Goal: Task Accomplishment & Management: Manage account settings

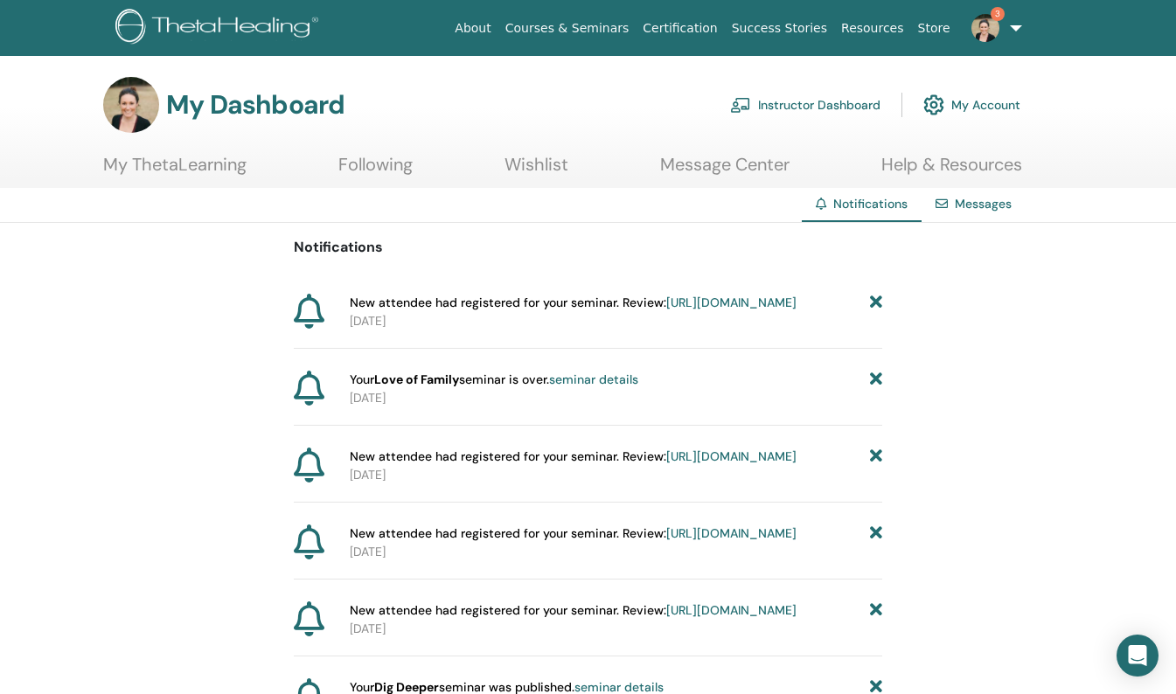
click at [602, 387] on link "seminar details" at bounding box center [593, 380] width 89 height 16
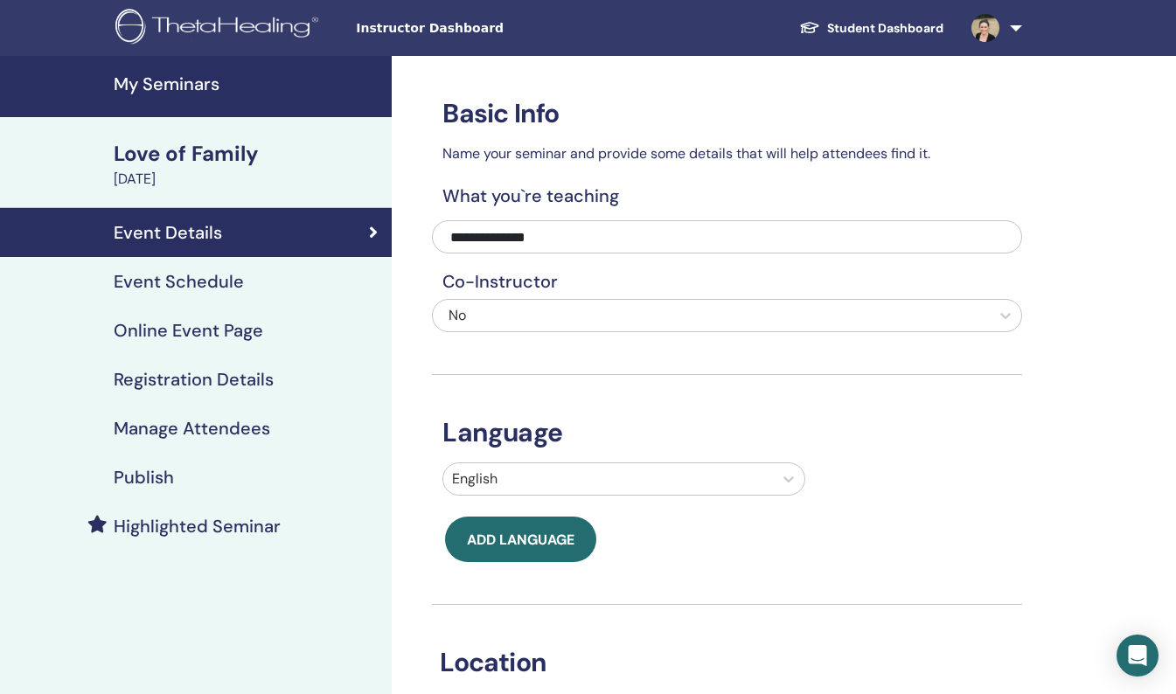
click at [200, 427] on h4 "Manage Attendees" at bounding box center [192, 428] width 156 height 21
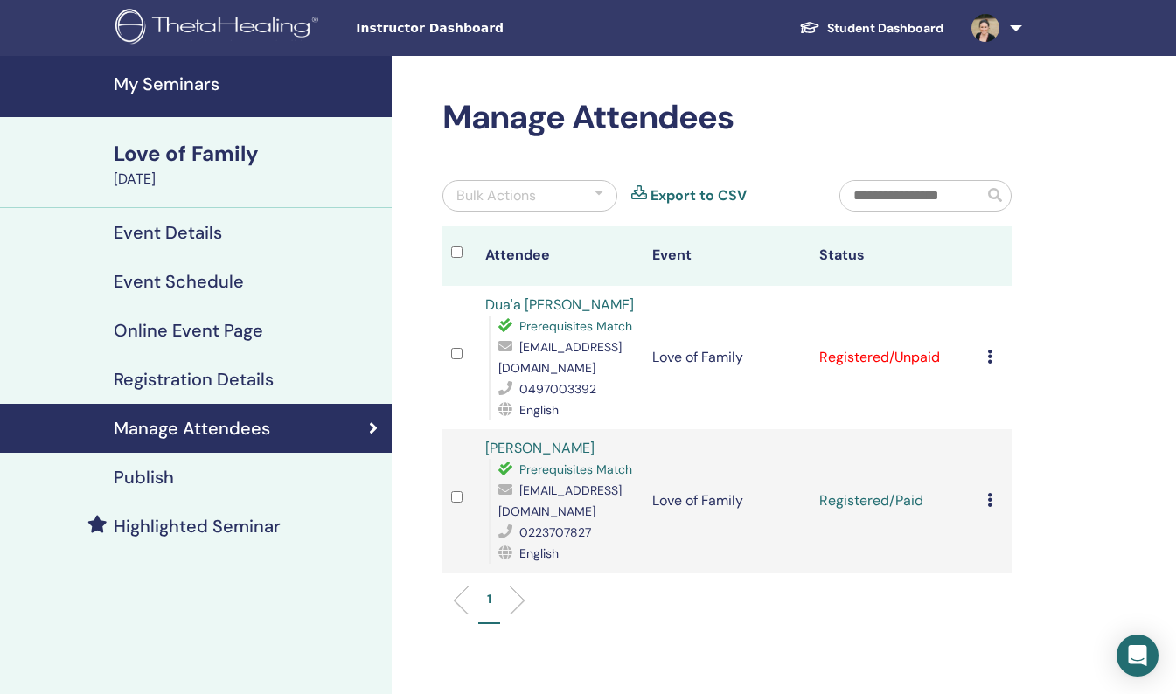
click at [988, 354] on icon at bounding box center [989, 357] width 5 height 14
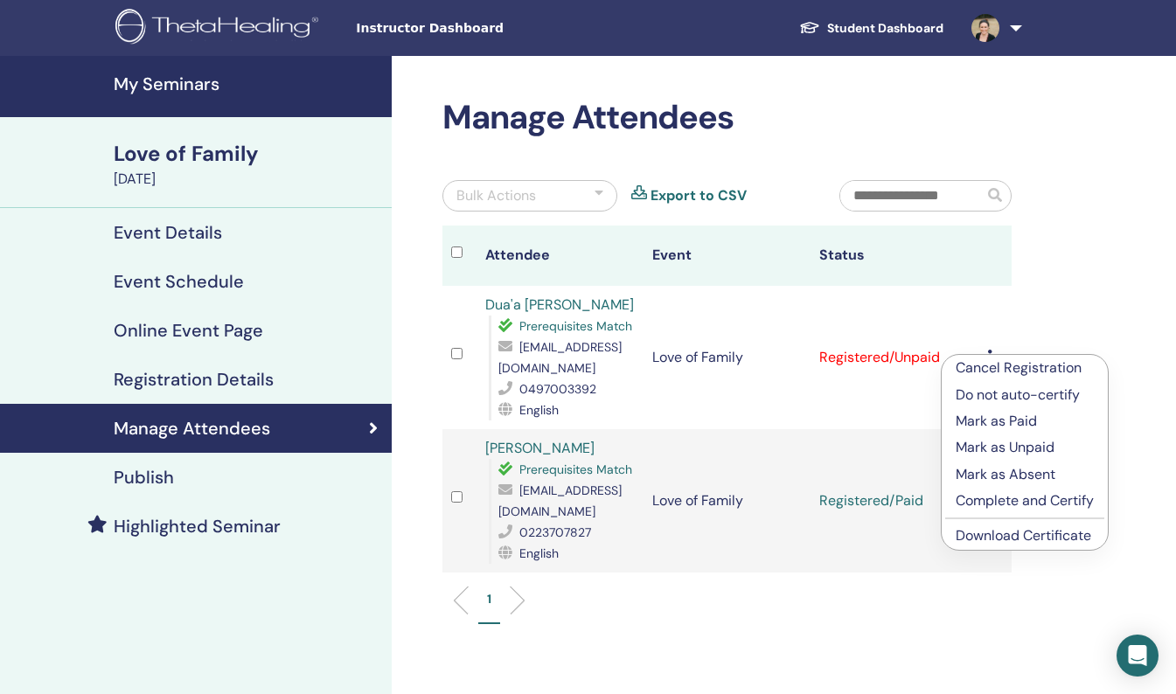
click at [999, 421] on p "Mark as Paid" at bounding box center [1025, 421] width 138 height 21
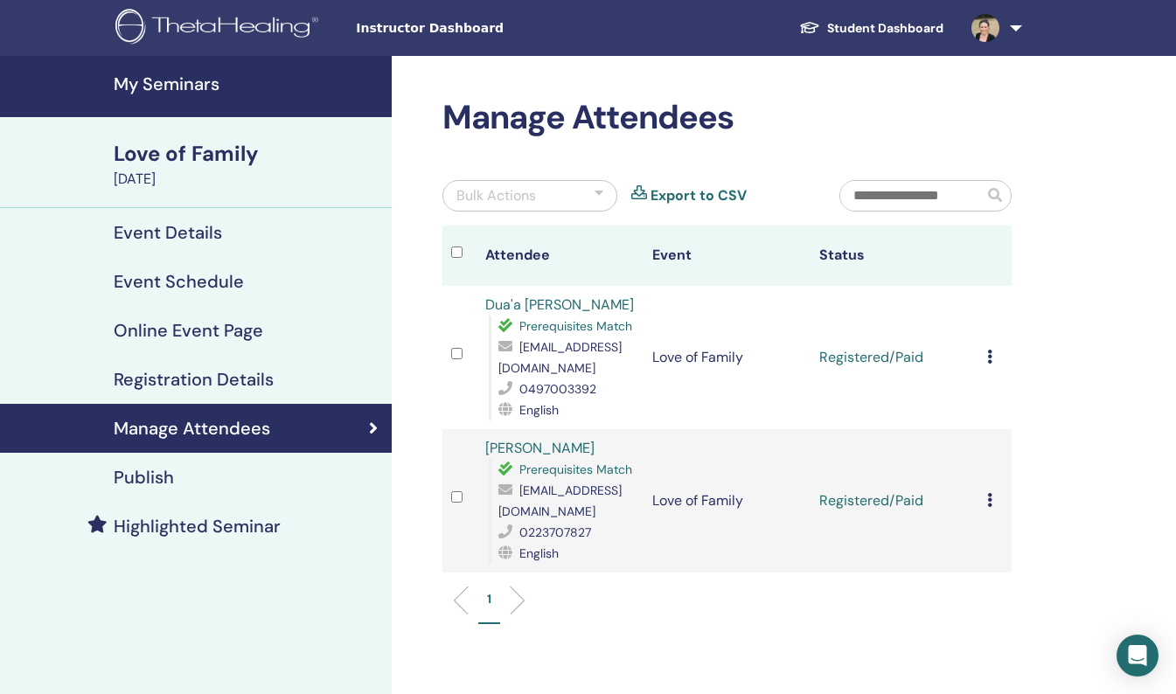
click at [991, 349] on div "Cancel Registration Do not auto-certify Mark as Paid Mark as Unpaid Mark as Abs…" at bounding box center [995, 357] width 16 height 21
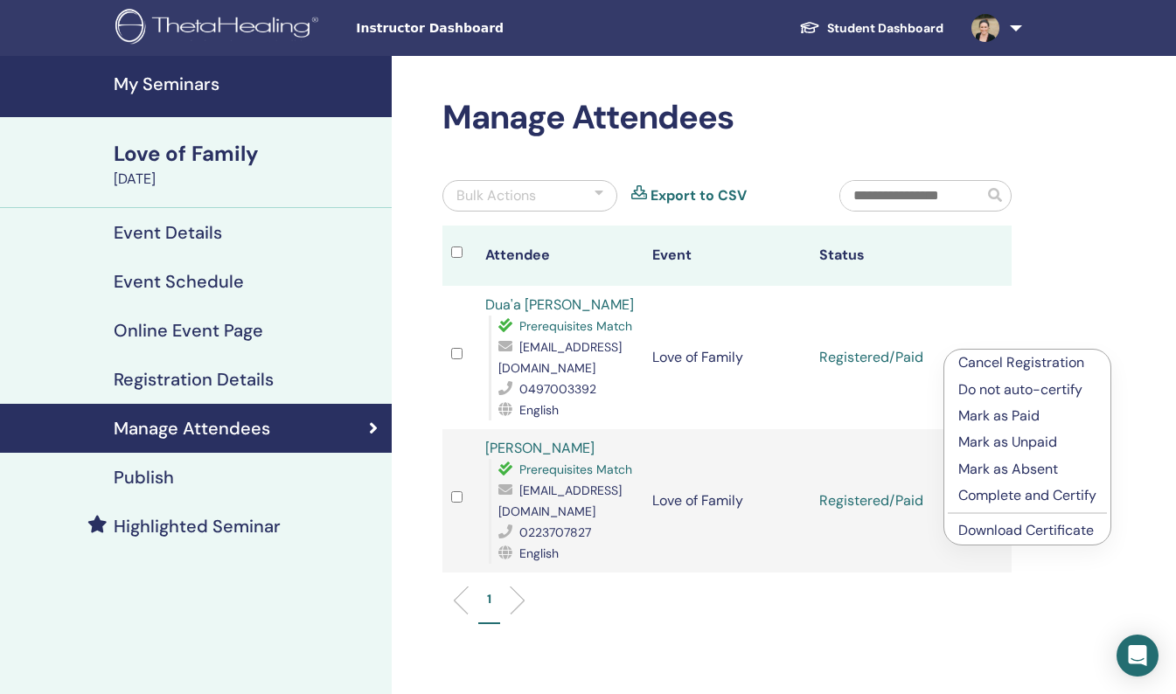
click at [988, 497] on p "Complete and Certify" at bounding box center [1027, 495] width 138 height 21
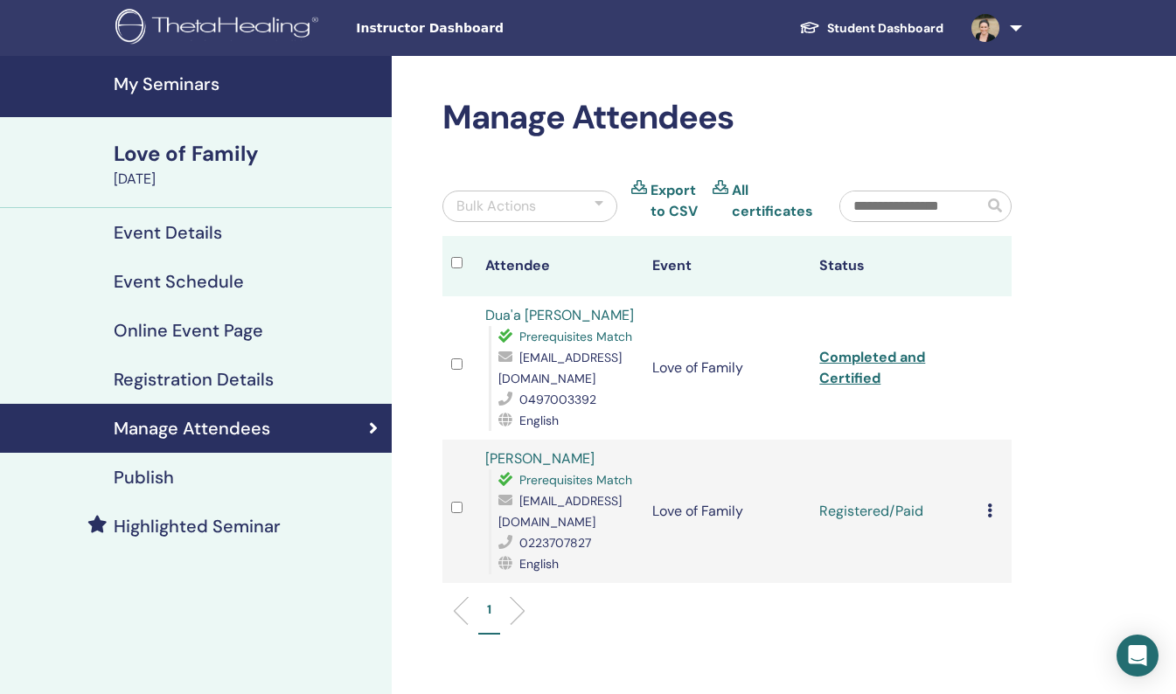
click at [988, 508] on icon at bounding box center [989, 511] width 5 height 14
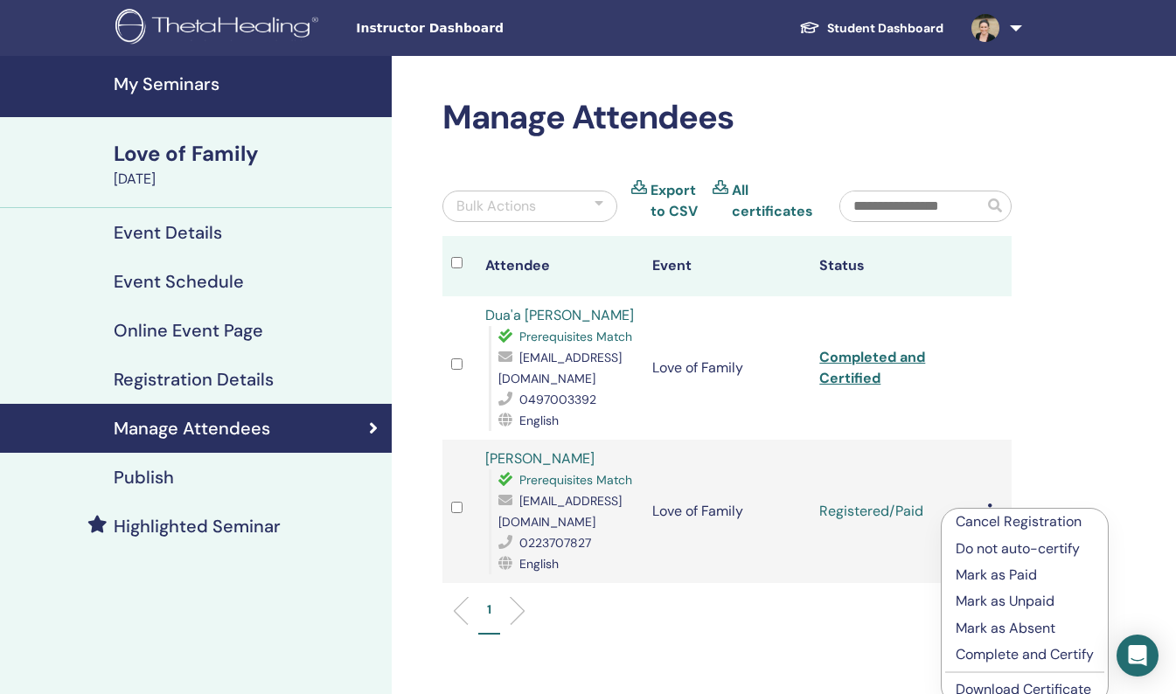
click at [987, 652] on p "Complete and Certify" at bounding box center [1025, 654] width 138 height 21
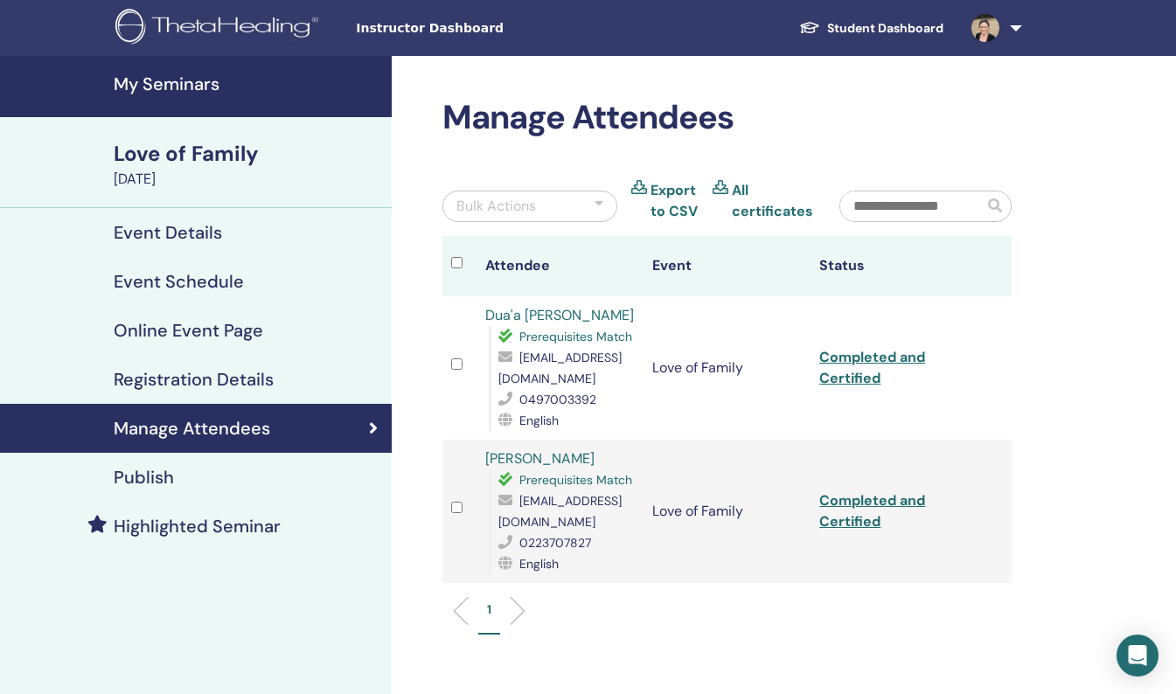
click at [991, 27] on img at bounding box center [985, 28] width 28 height 28
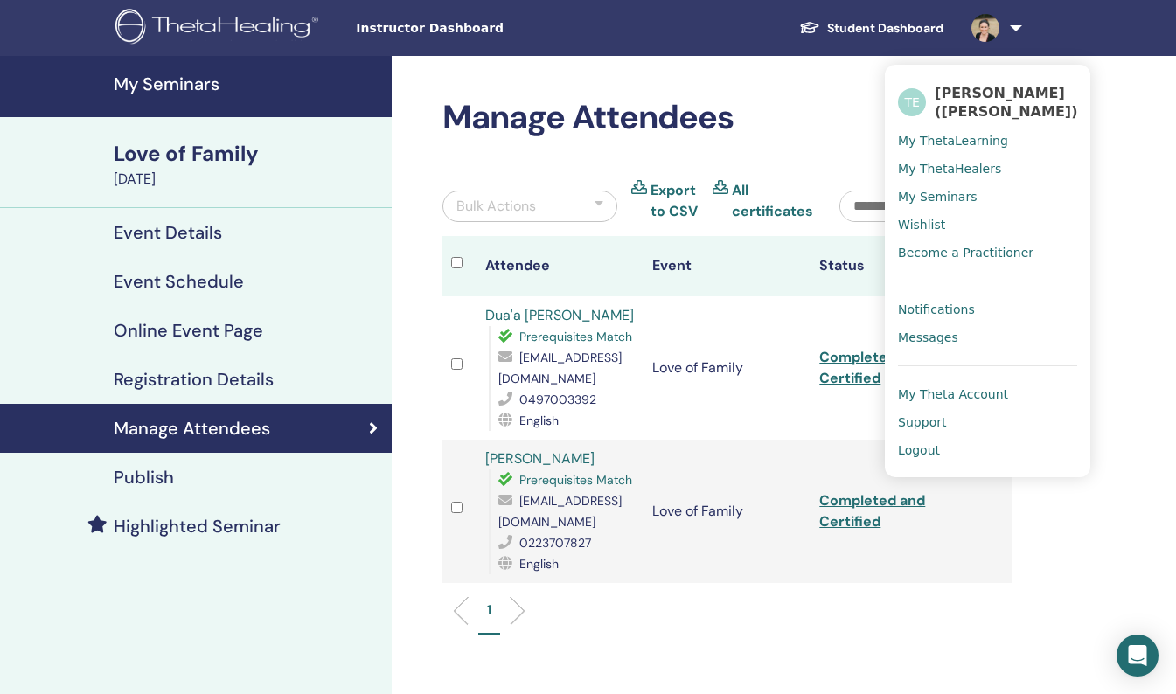
click at [935, 309] on span "Notifications" at bounding box center [936, 310] width 77 height 16
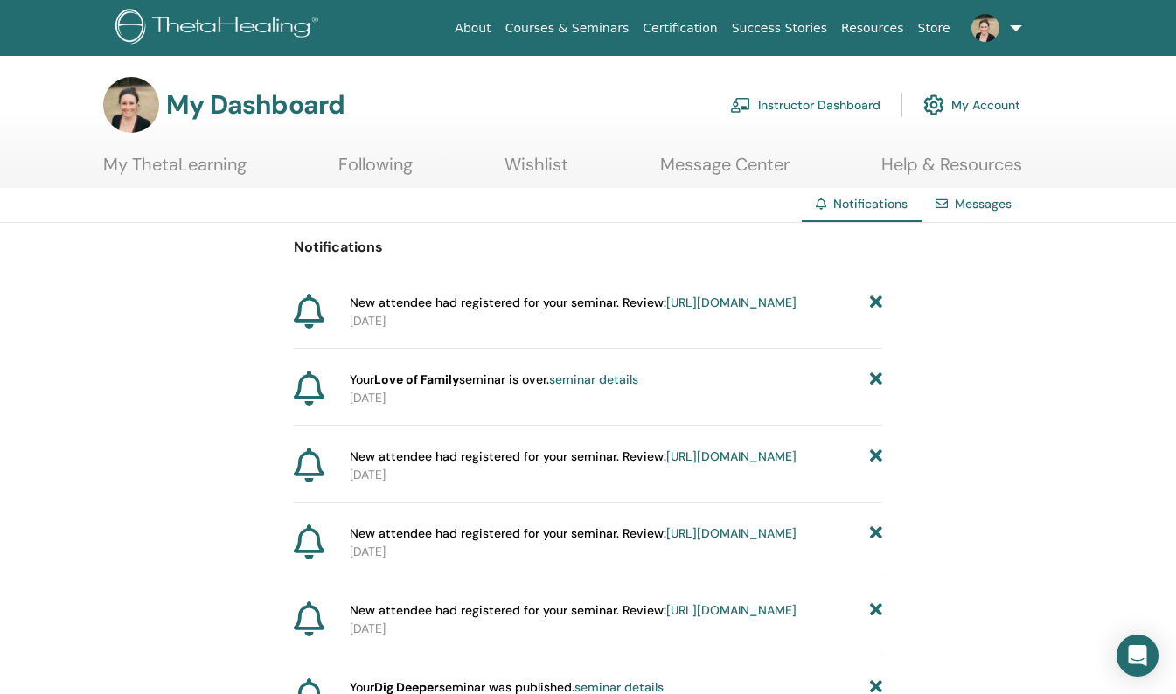
click at [666, 310] on link "https://member.thetahealing.com/instructor/seminar/377198/attendees" at bounding box center [731, 303] width 130 height 16
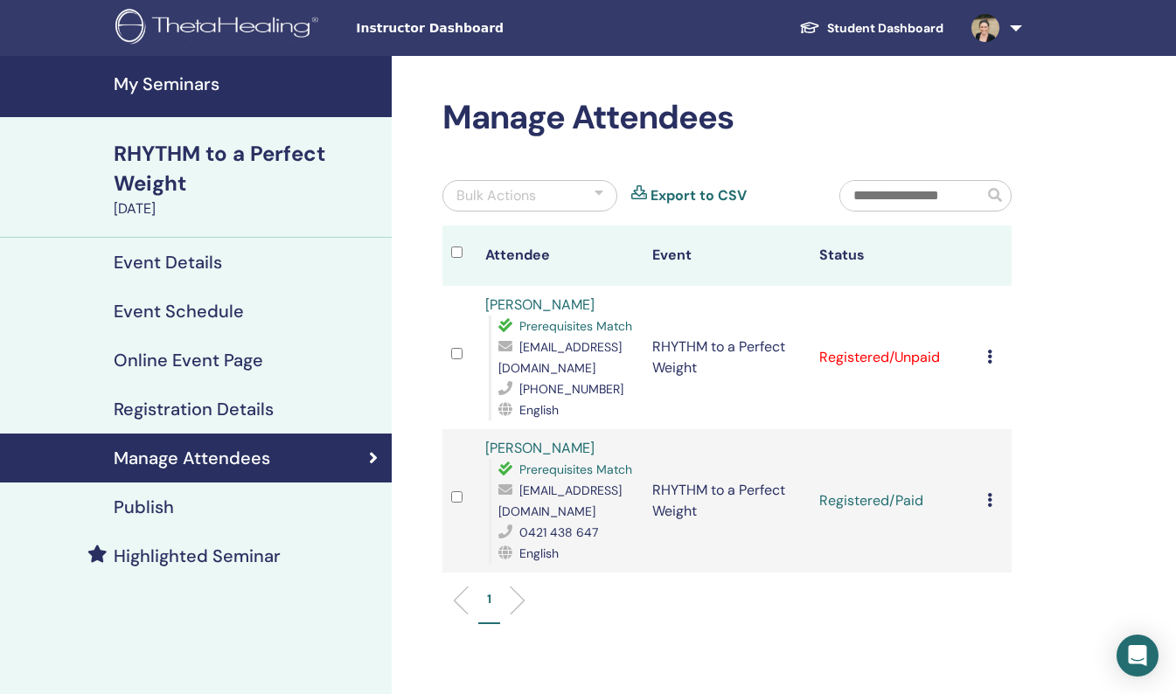
click at [990, 357] on icon at bounding box center [989, 357] width 5 height 14
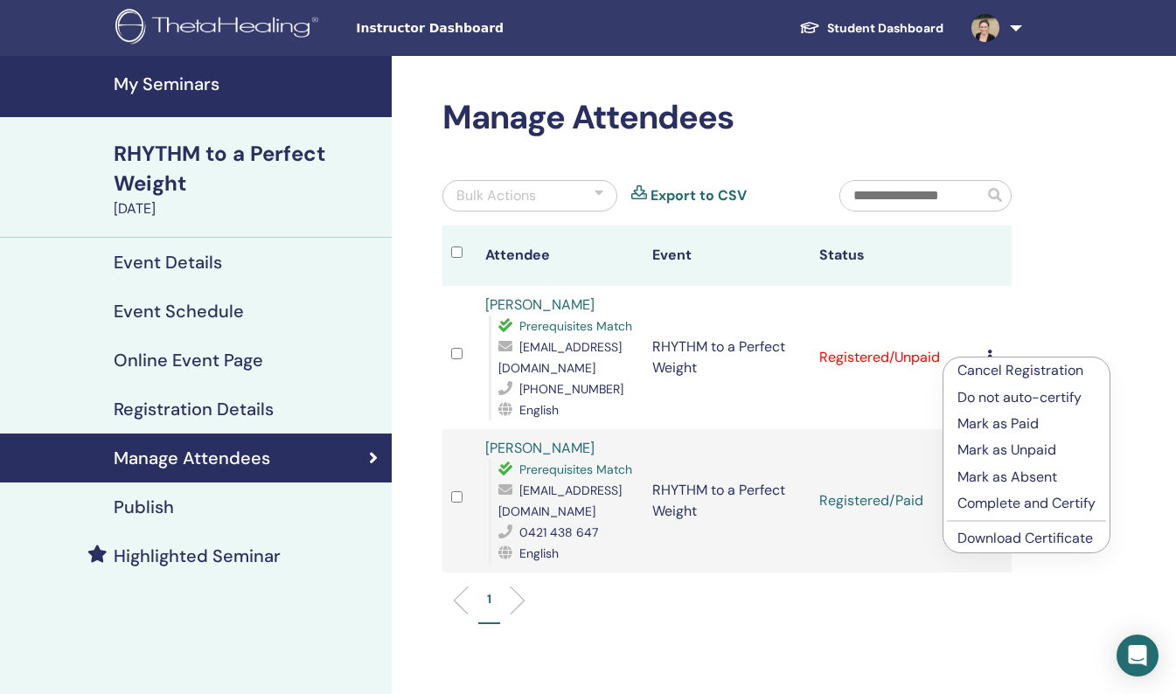
click at [968, 425] on p "Mark as Paid" at bounding box center [1026, 424] width 138 height 21
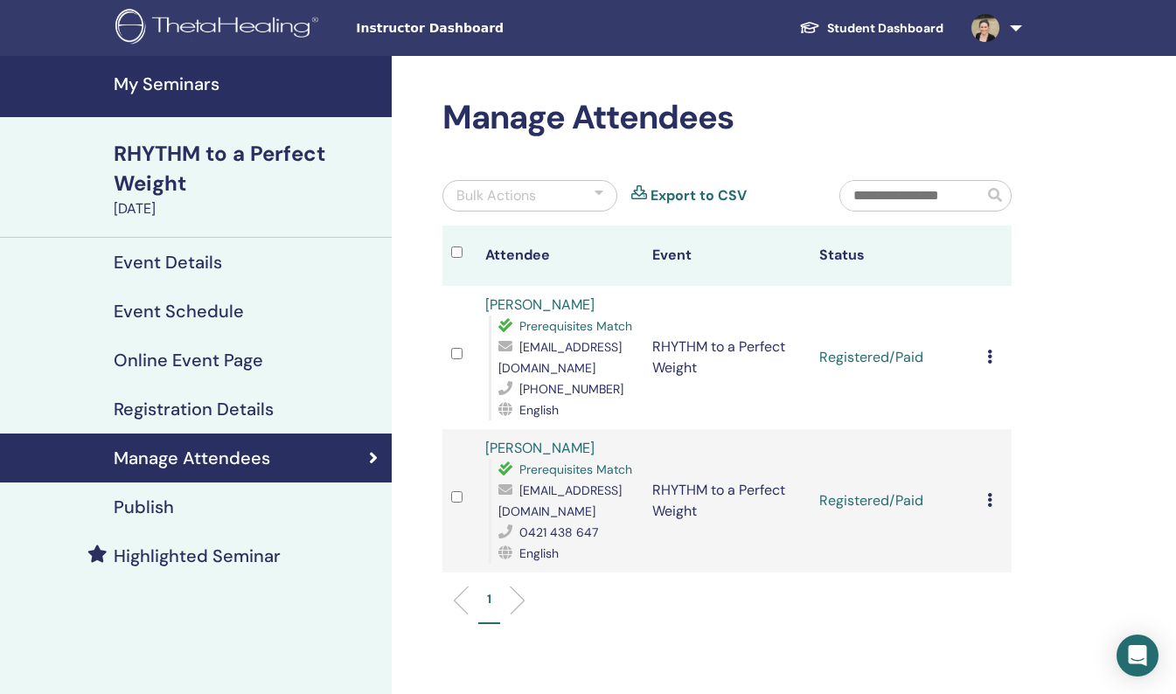
click at [144, 92] on h4 "My Seminars" at bounding box center [248, 83] width 268 height 21
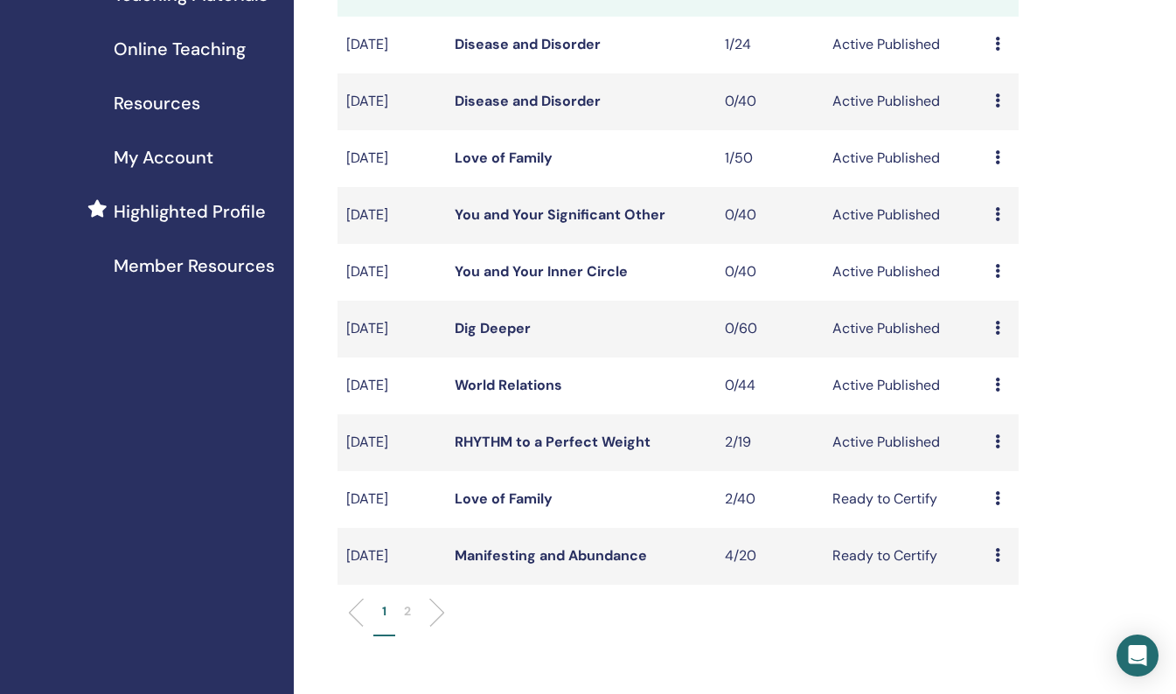
scroll to position [306, 0]
click at [619, 556] on link "Manifesting and Abundance" at bounding box center [551, 555] width 192 height 18
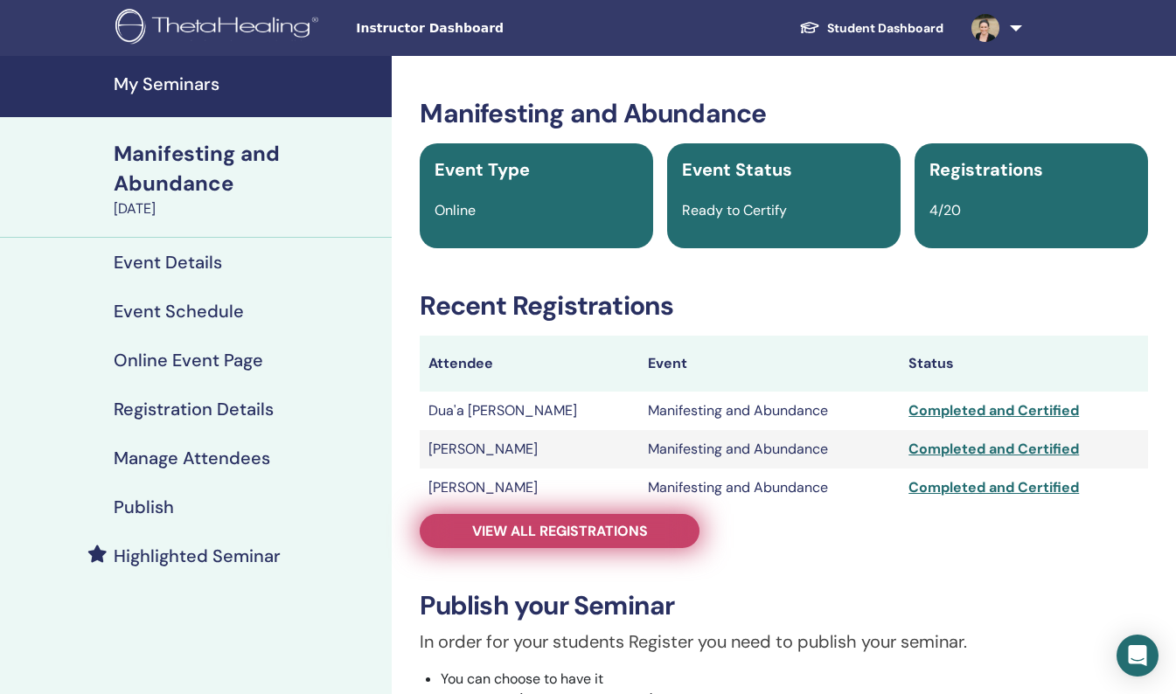
click at [622, 538] on span "View all registrations" at bounding box center [560, 531] width 176 height 18
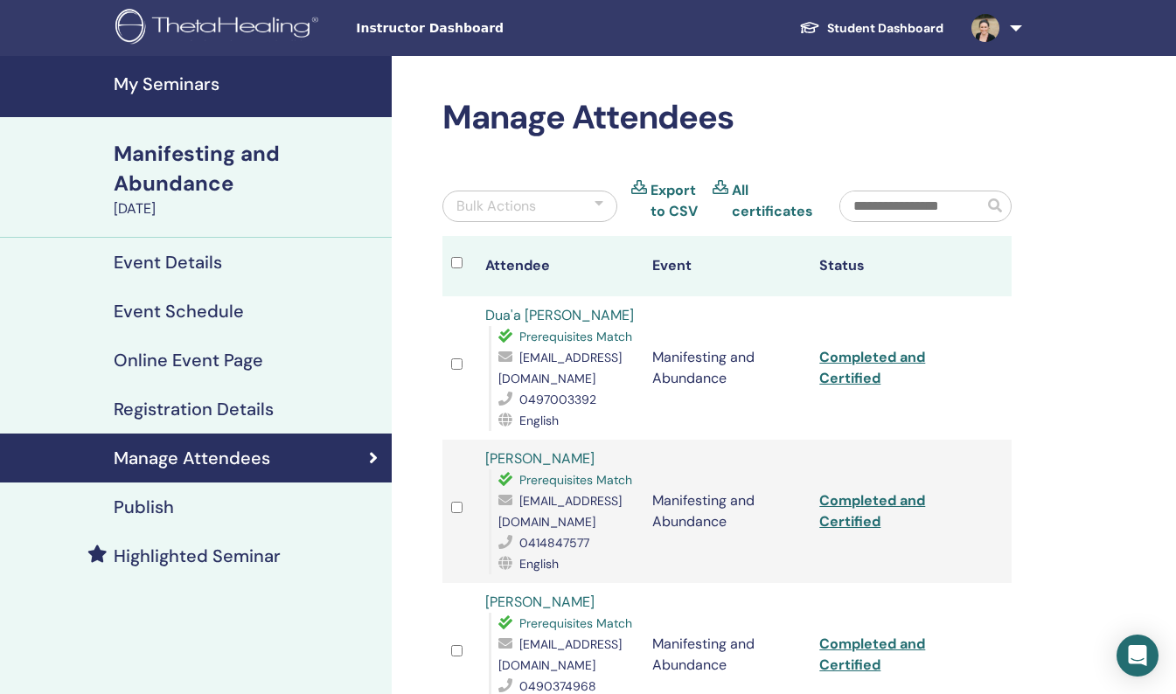
click at [177, 96] on link "My Seminars" at bounding box center [196, 86] width 392 height 61
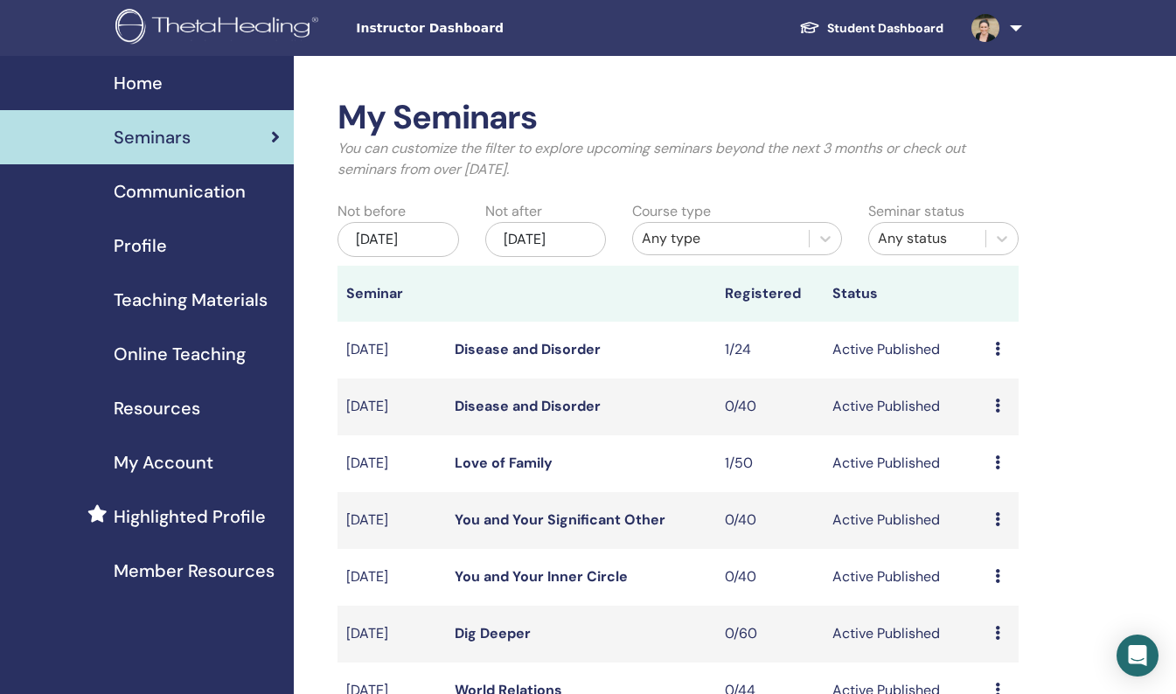
click at [164, 88] on div "Home" at bounding box center [147, 83] width 266 height 26
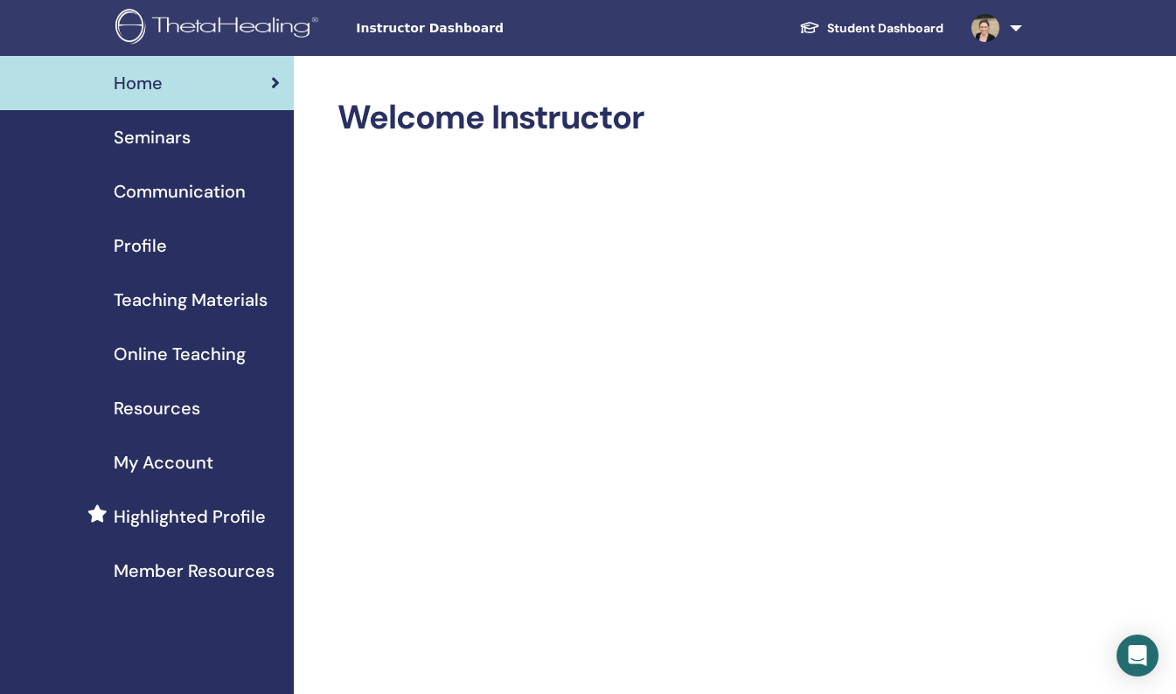
click at [394, 30] on span "Instructor Dashboard" at bounding box center [487, 28] width 262 height 18
click at [242, 28] on img at bounding box center [219, 28] width 209 height 39
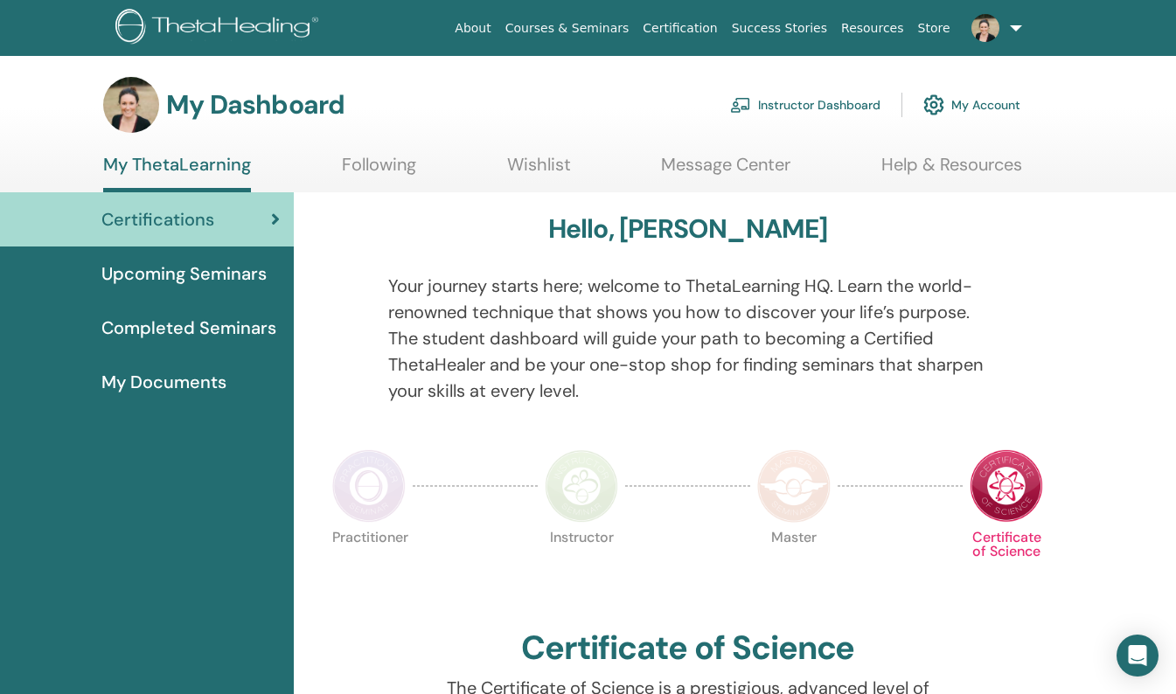
click at [231, 334] on span "Completed Seminars" at bounding box center [188, 328] width 175 height 26
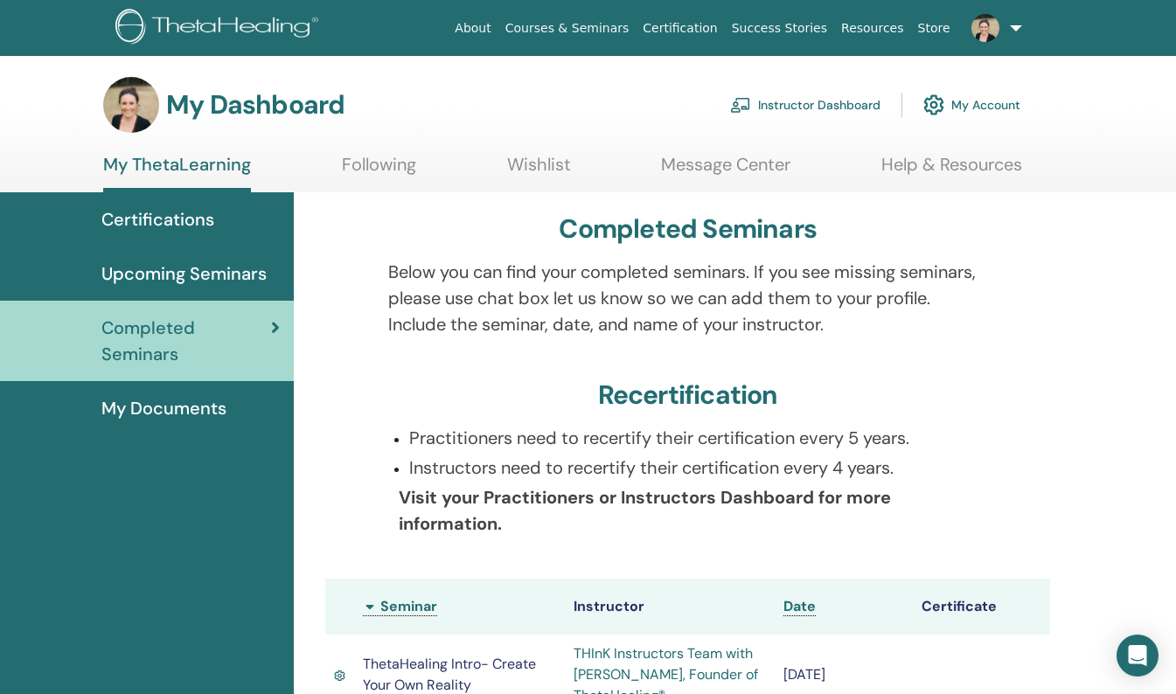
click at [180, 407] on span "My Documents" at bounding box center [163, 408] width 125 height 26
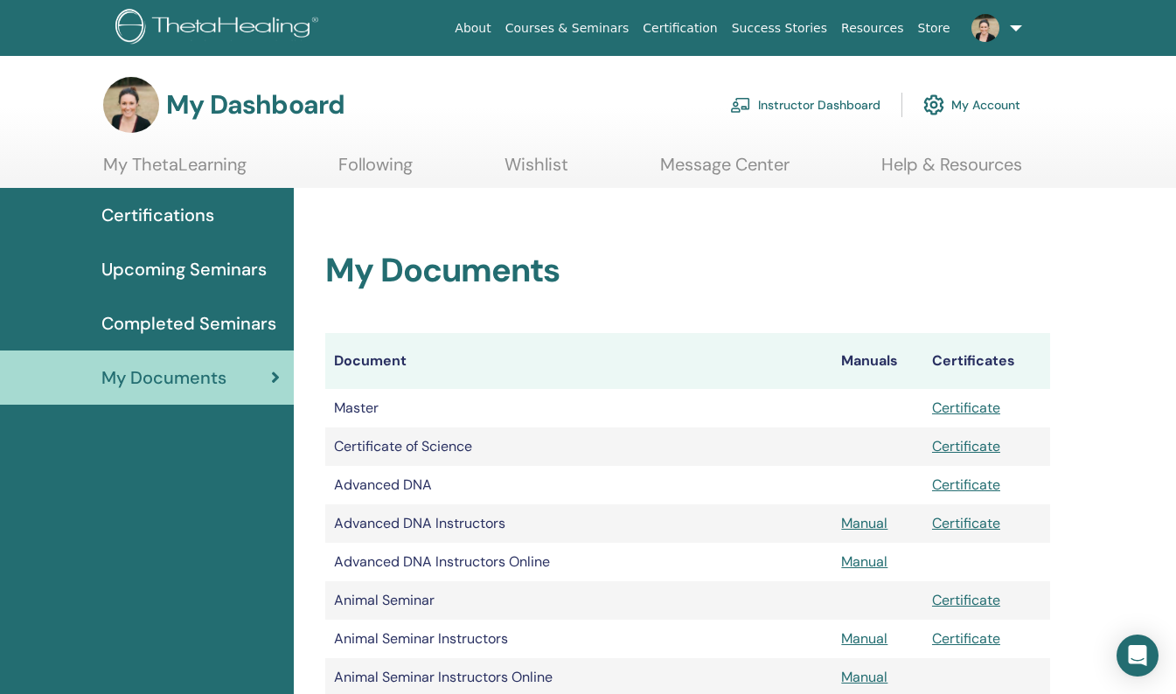
click at [129, 107] on img at bounding box center [131, 105] width 56 height 56
click at [801, 111] on link "Instructor Dashboard" at bounding box center [805, 105] width 150 height 38
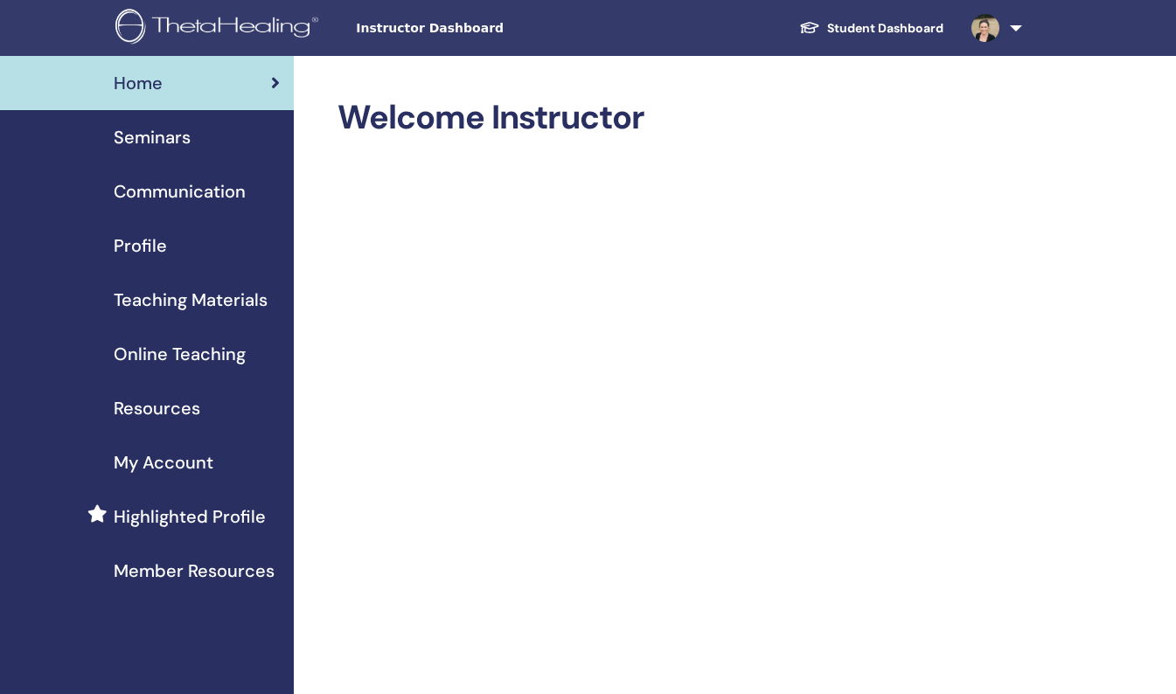
click at [189, 143] on span "Seminars" at bounding box center [152, 137] width 77 height 26
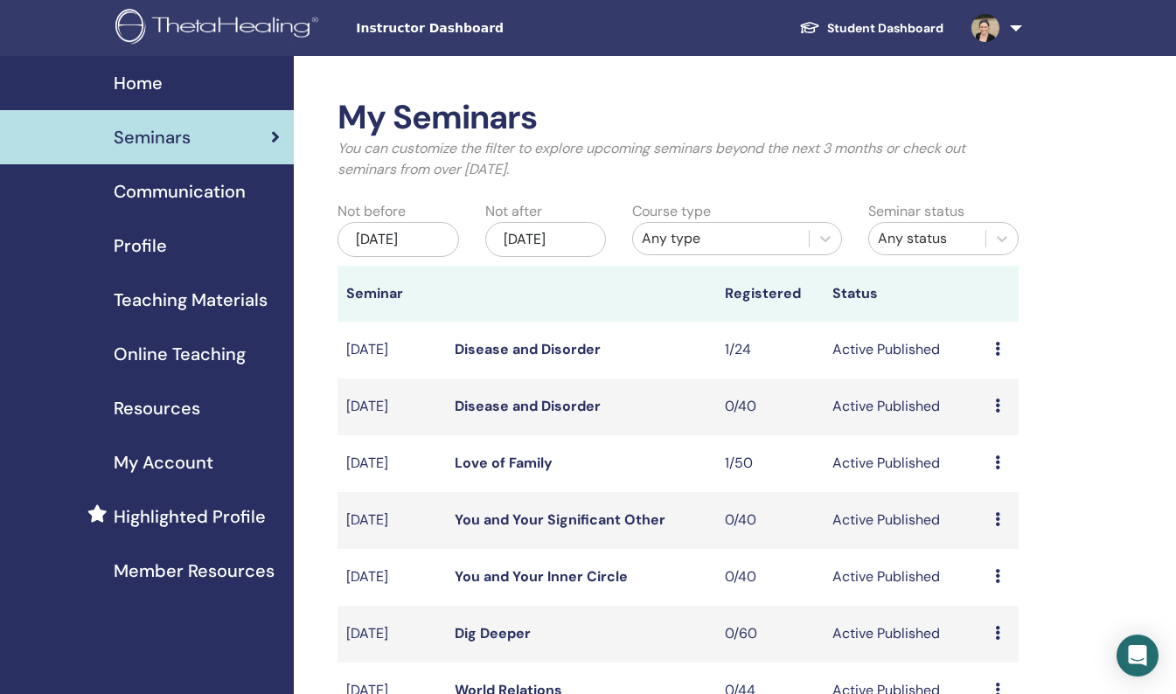
click at [201, 351] on span "Online Teaching" at bounding box center [180, 354] width 132 height 26
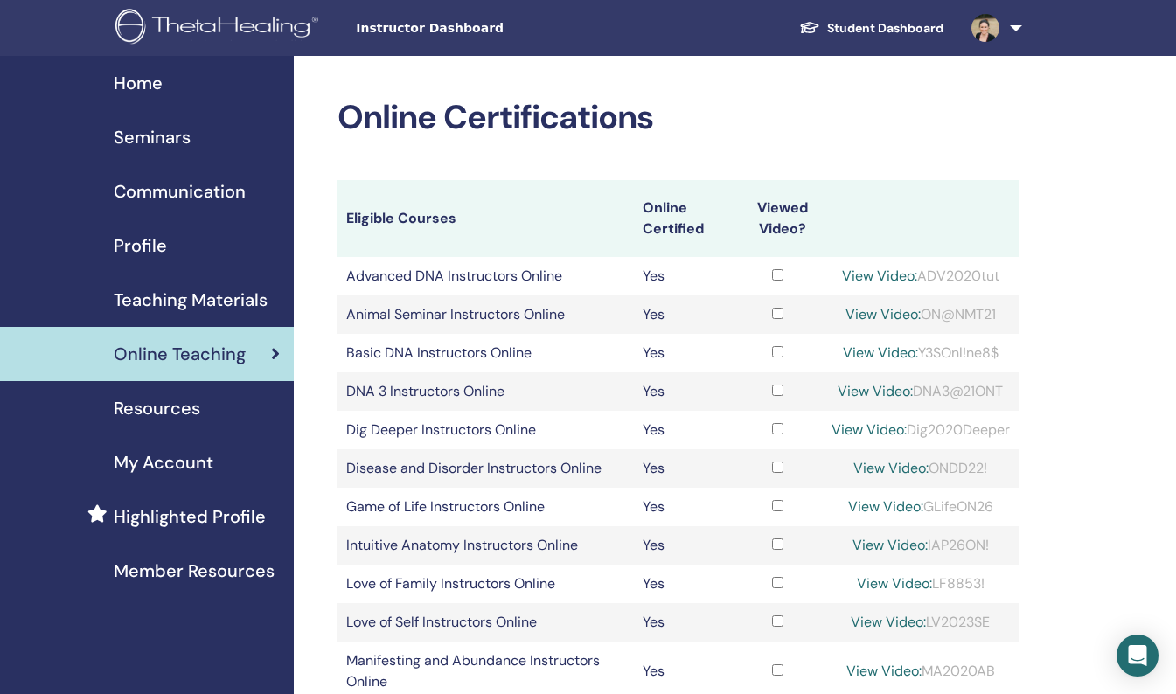
click at [175, 303] on span "Teaching Materials" at bounding box center [191, 300] width 154 height 26
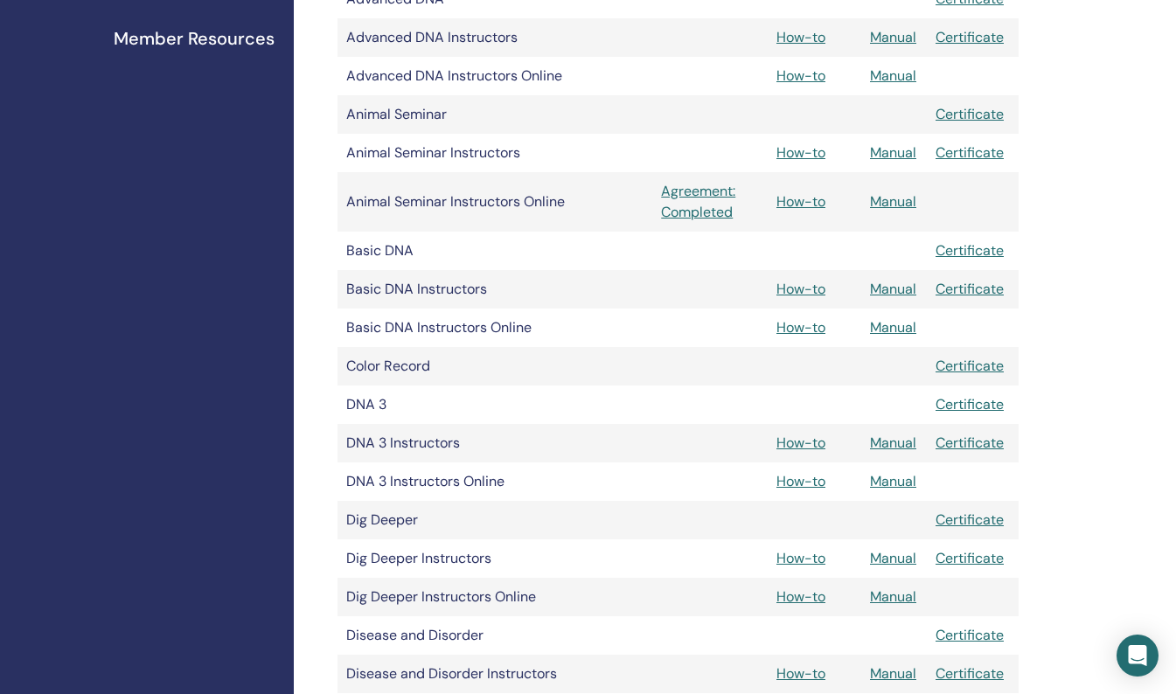
scroll to position [540, 0]
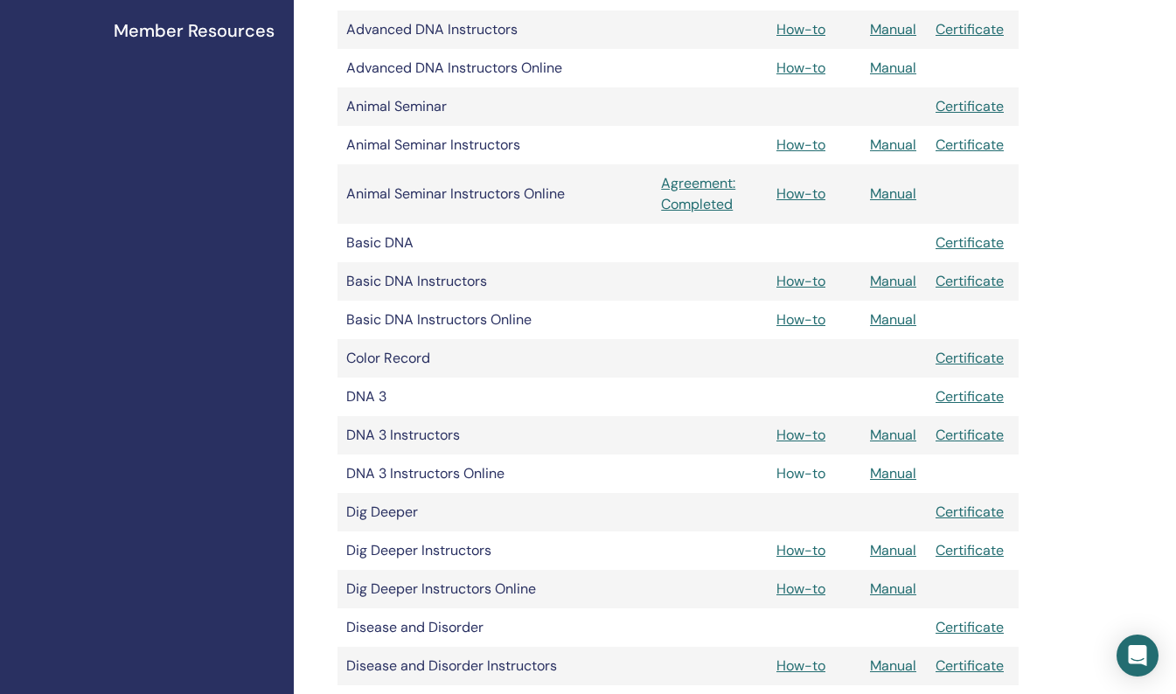
click at [808, 471] on link "How-to" at bounding box center [800, 473] width 49 height 18
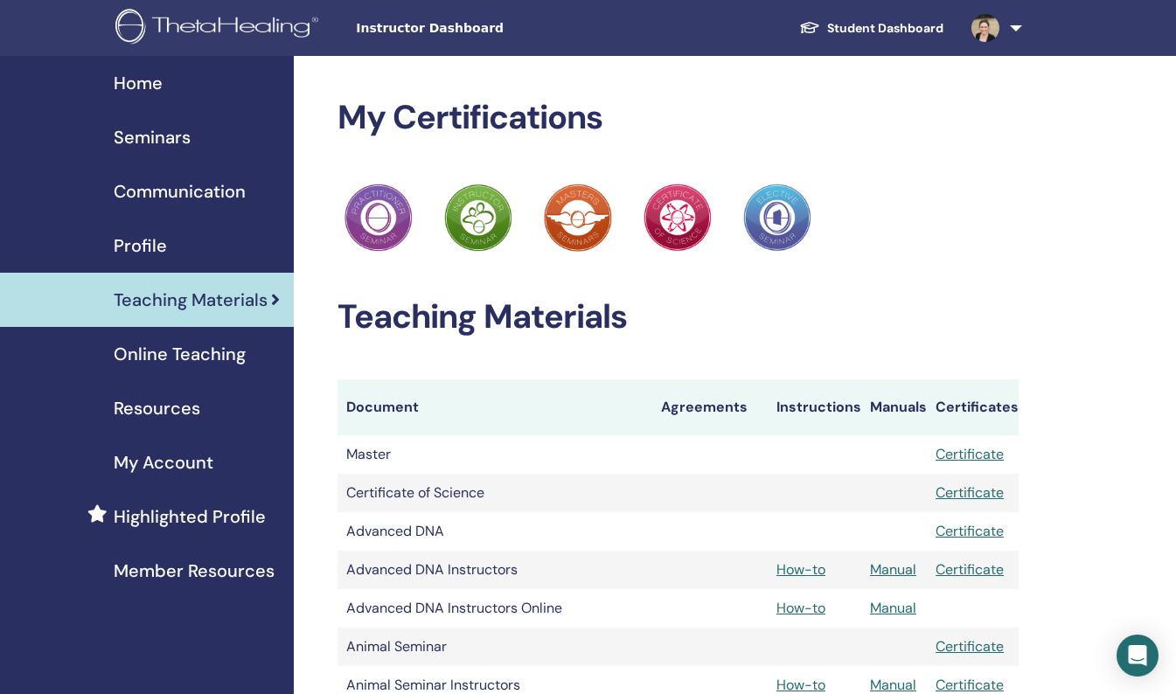
click at [170, 80] on div "Home" at bounding box center [147, 83] width 266 height 26
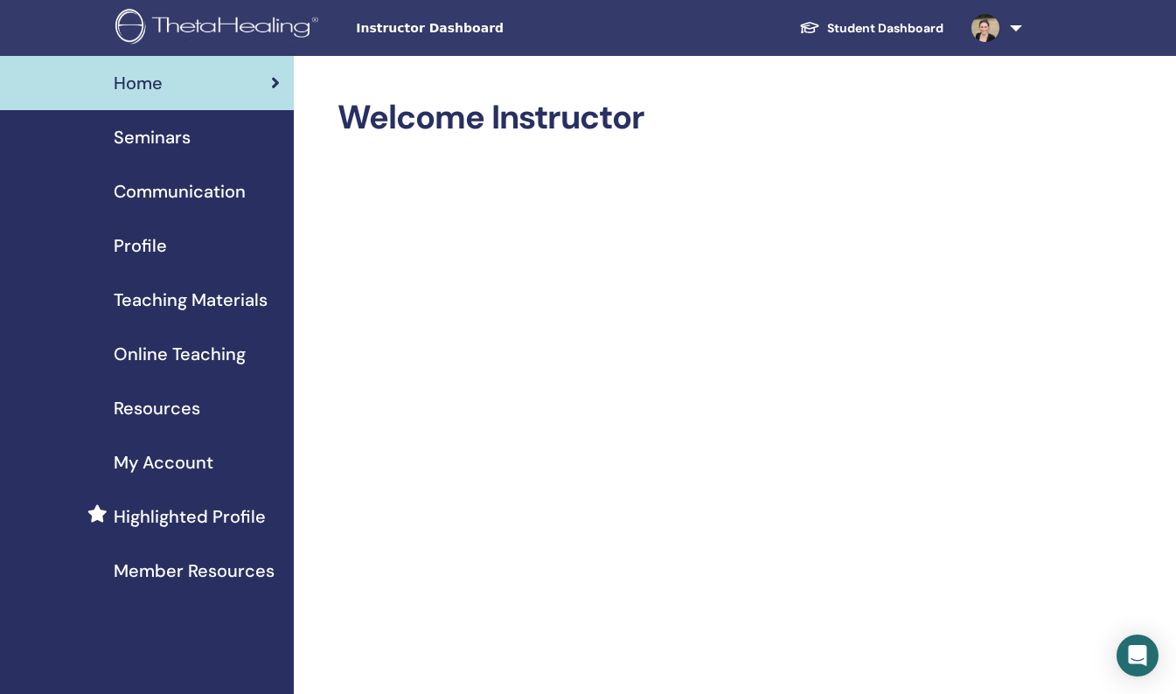
click at [270, 29] on img at bounding box center [219, 28] width 209 height 39
